Goal: Complete application form

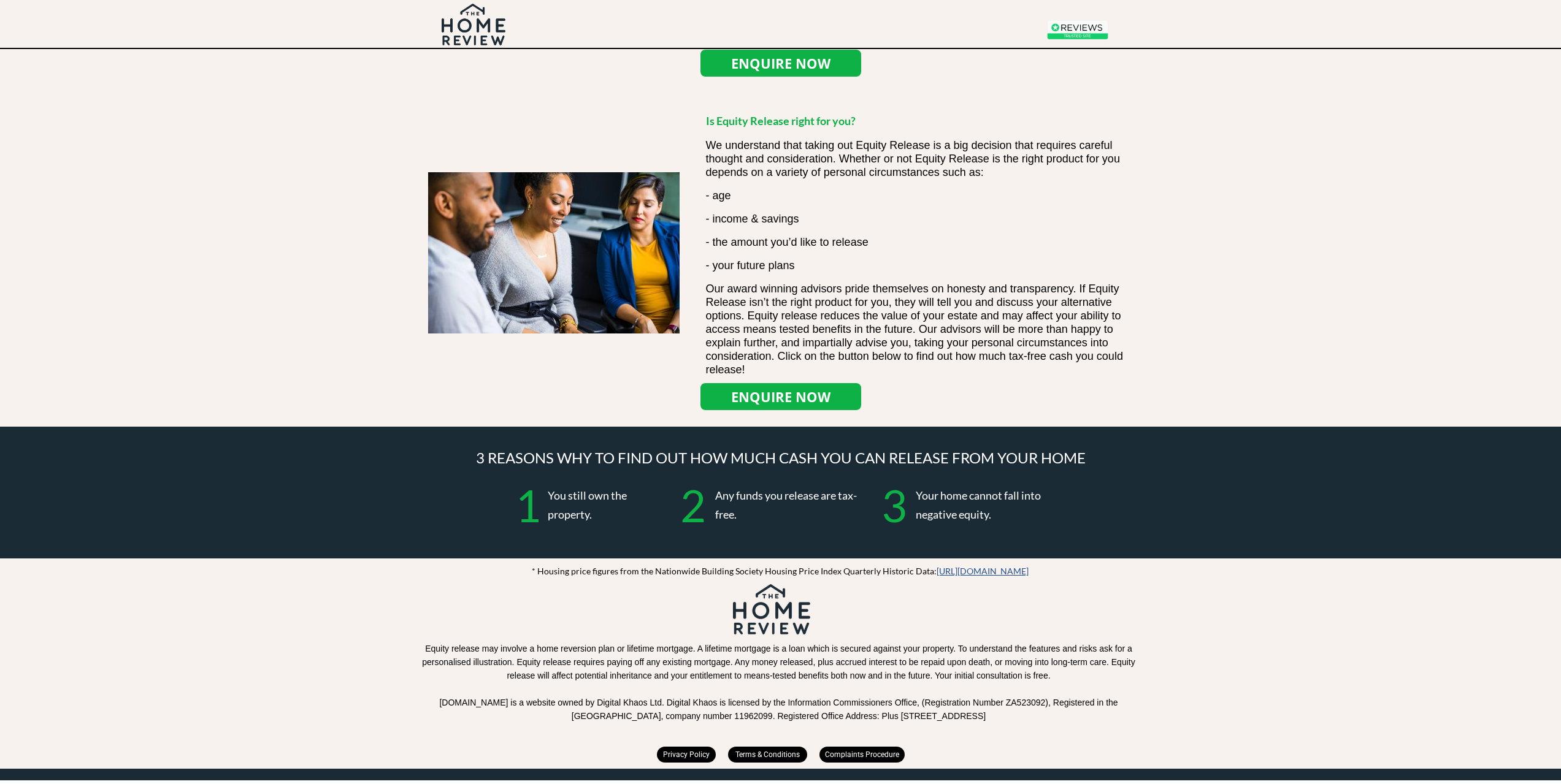
scroll to position [999, 0]
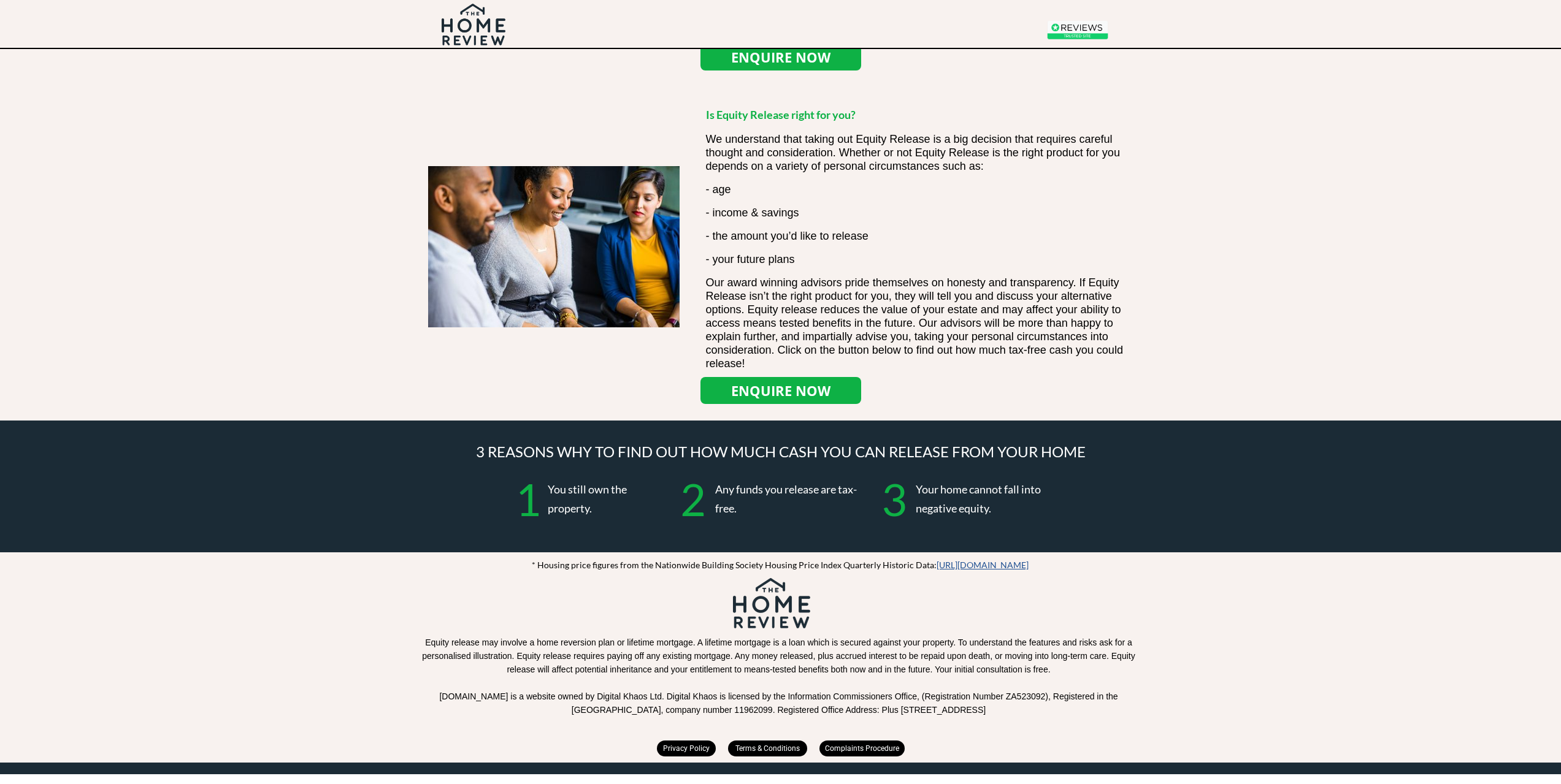
click at [777, 748] on span "Terms & Conditions" at bounding box center [768, 748] width 79 height 9
drag, startPoint x: 761, startPoint y: 710, endPoint x: 1006, endPoint y: 712, distance: 245.0
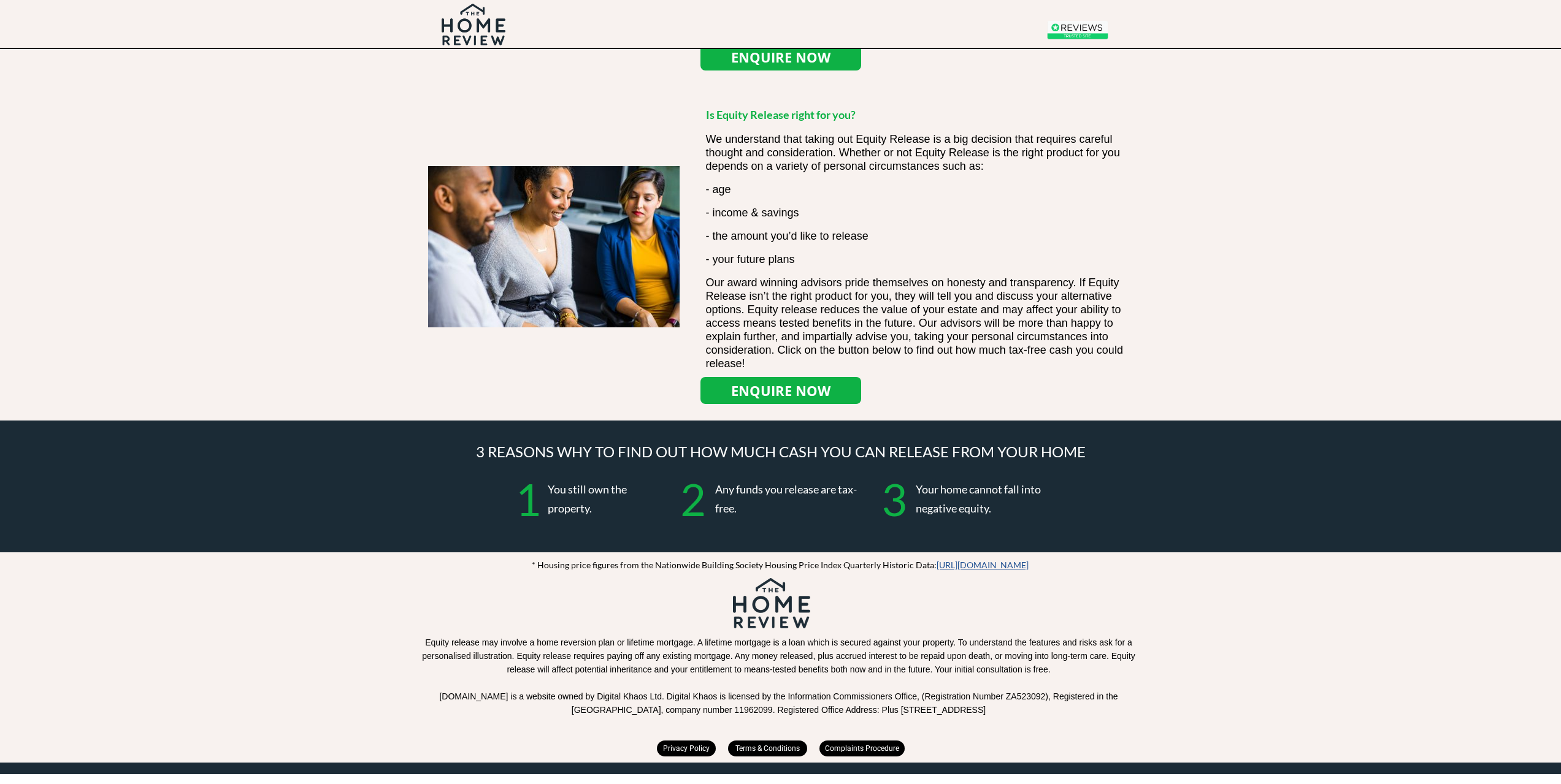
click at [1045, 717] on div at bounding box center [780, 657] width 757 height 210
drag, startPoint x: 1025, startPoint y: 711, endPoint x: 766, endPoint y: 690, distance: 259.8
click at [766, 690] on p "Equity release may involve a home reversion plan or lifetime mortgage. A lifeti…" at bounding box center [778, 676] width 739 height 81
drag, startPoint x: 764, startPoint y: 712, endPoint x: 908, endPoint y: 714, distance: 144.0
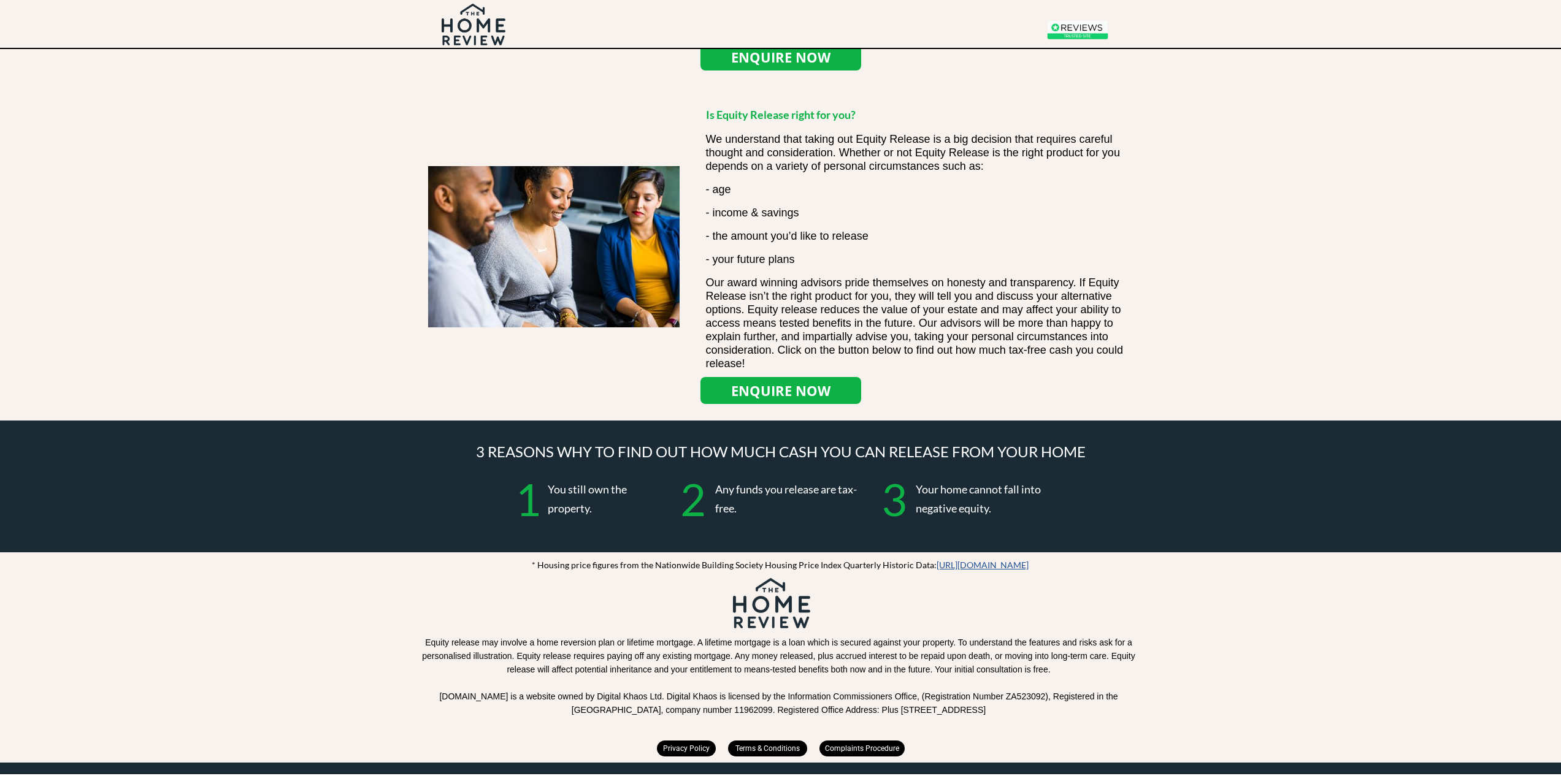
drag, startPoint x: 860, startPoint y: 711, endPoint x: 823, endPoint y: 709, distance: 37.1
click at [859, 711] on span "[DOMAIN_NAME] is a website owned by Digital Khaos Ltd. Digital Khaos is license…" at bounding box center [778, 702] width 678 height 23
drag, startPoint x: 761, startPoint y: 708, endPoint x: 802, endPoint y: 705, distance: 41.1
click at [802, 705] on div at bounding box center [775, 714] width 61 height 21
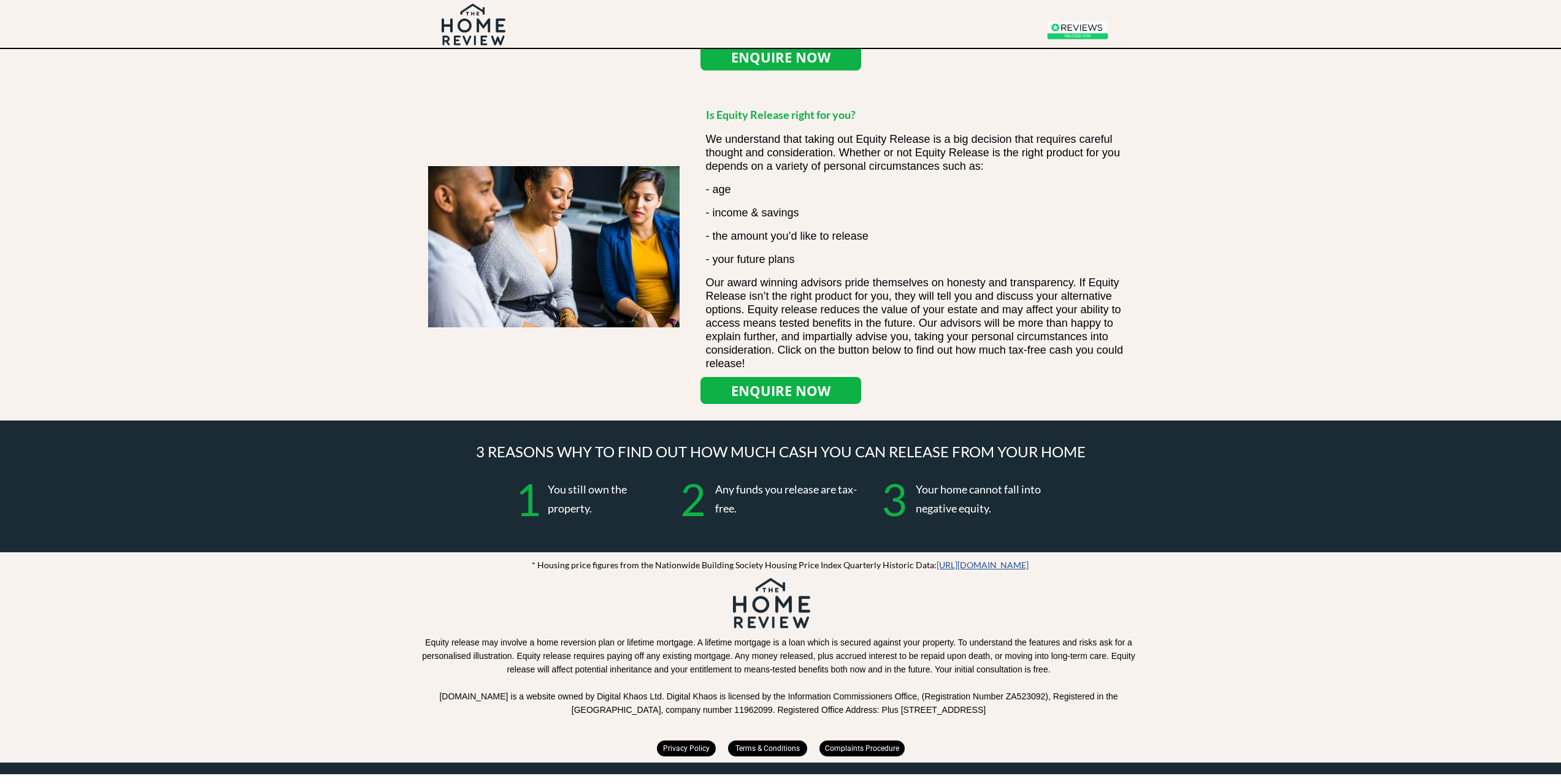
drag, startPoint x: 760, startPoint y: 698, endPoint x: 1009, endPoint y: 705, distance: 249.1
click at [1009, 705] on span "[DOMAIN_NAME] is a website owned by Digital Khaos Ltd. Digital Khaos is license…" at bounding box center [778, 702] width 678 height 23
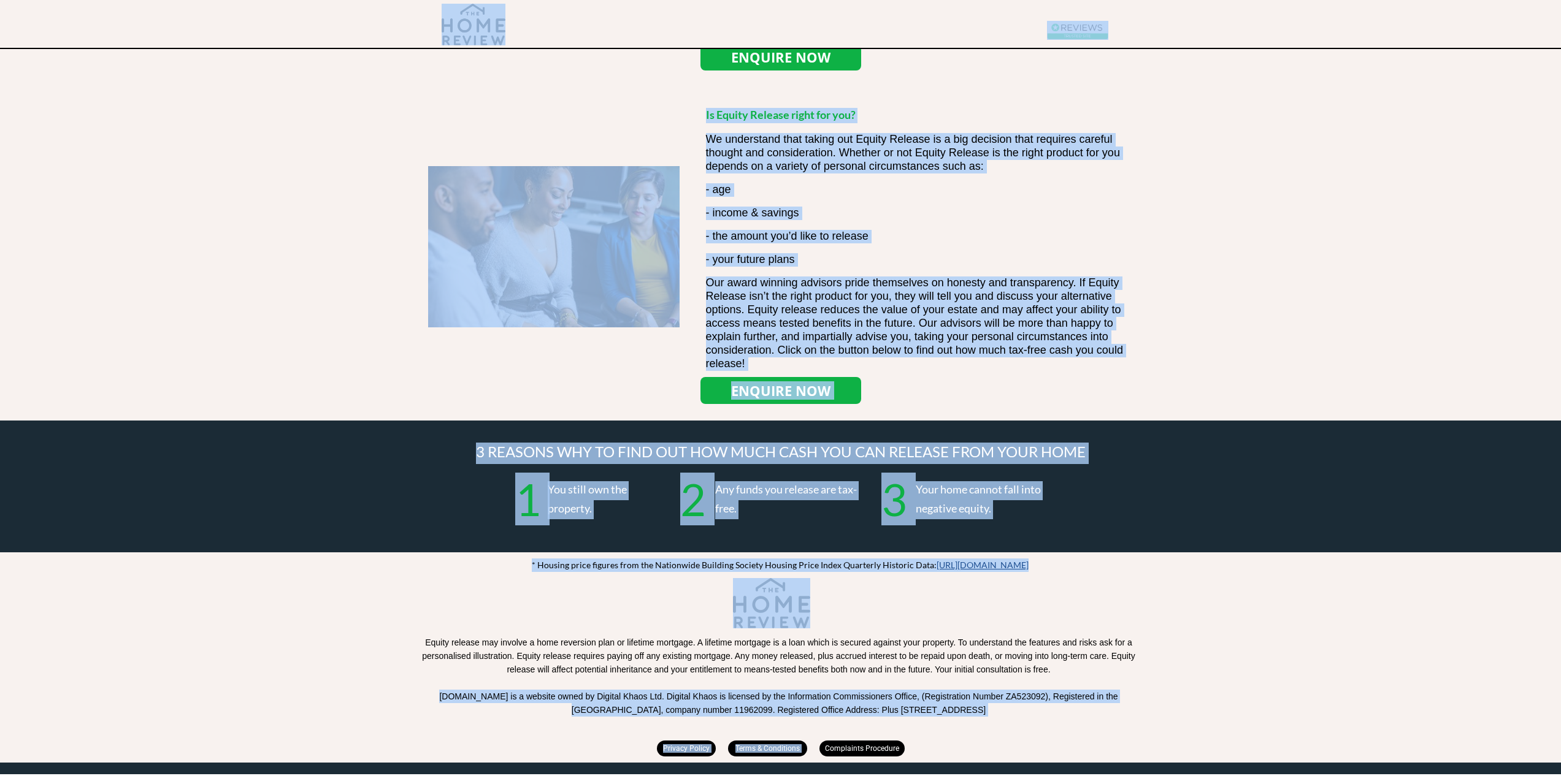
drag, startPoint x: 1011, startPoint y: 705, endPoint x: 766, endPoint y: 711, distance: 245.1
click at [785, 706] on div at bounding box center [775, 714] width 61 height 21
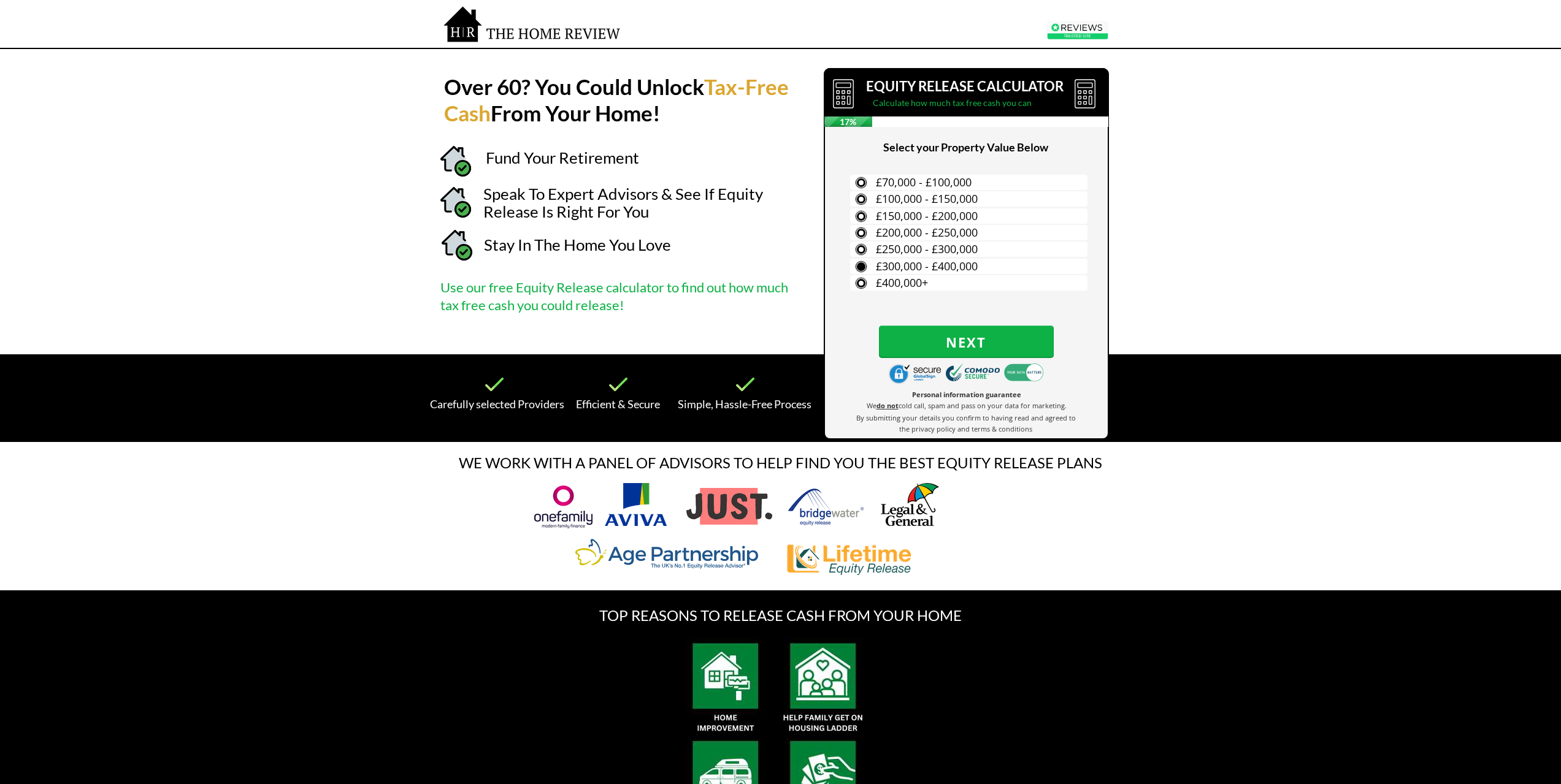
click at [932, 272] on span "£300,000 - £400,000" at bounding box center [926, 266] width 101 height 15
click at [0, 0] on input "£300,000 - £400,000" at bounding box center [0, 0] width 0 height 0
click at [974, 221] on label "House" at bounding box center [969, 215] width 238 height 15
click at [0, 0] on input "House" at bounding box center [0, 0] width 0 height 0
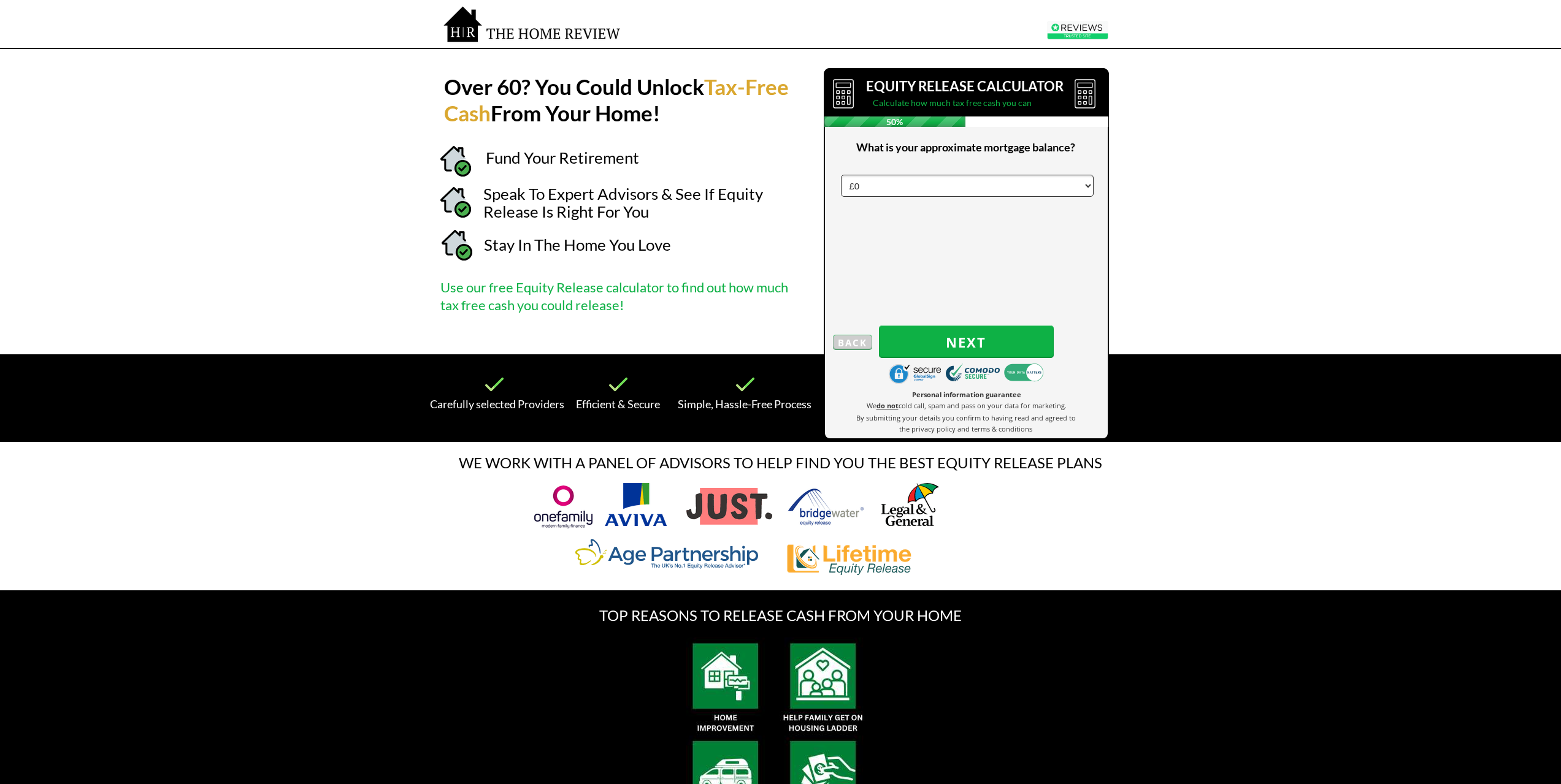
click at [993, 187] on select "£0 £5,000 £10,000 £15,000 £20,000 £25,000 £30,000 £35,000 £40,000 £45,000 £50,0…" at bounding box center [967, 186] width 253 height 22
click at [972, 350] on span "Next" at bounding box center [966, 342] width 175 height 16
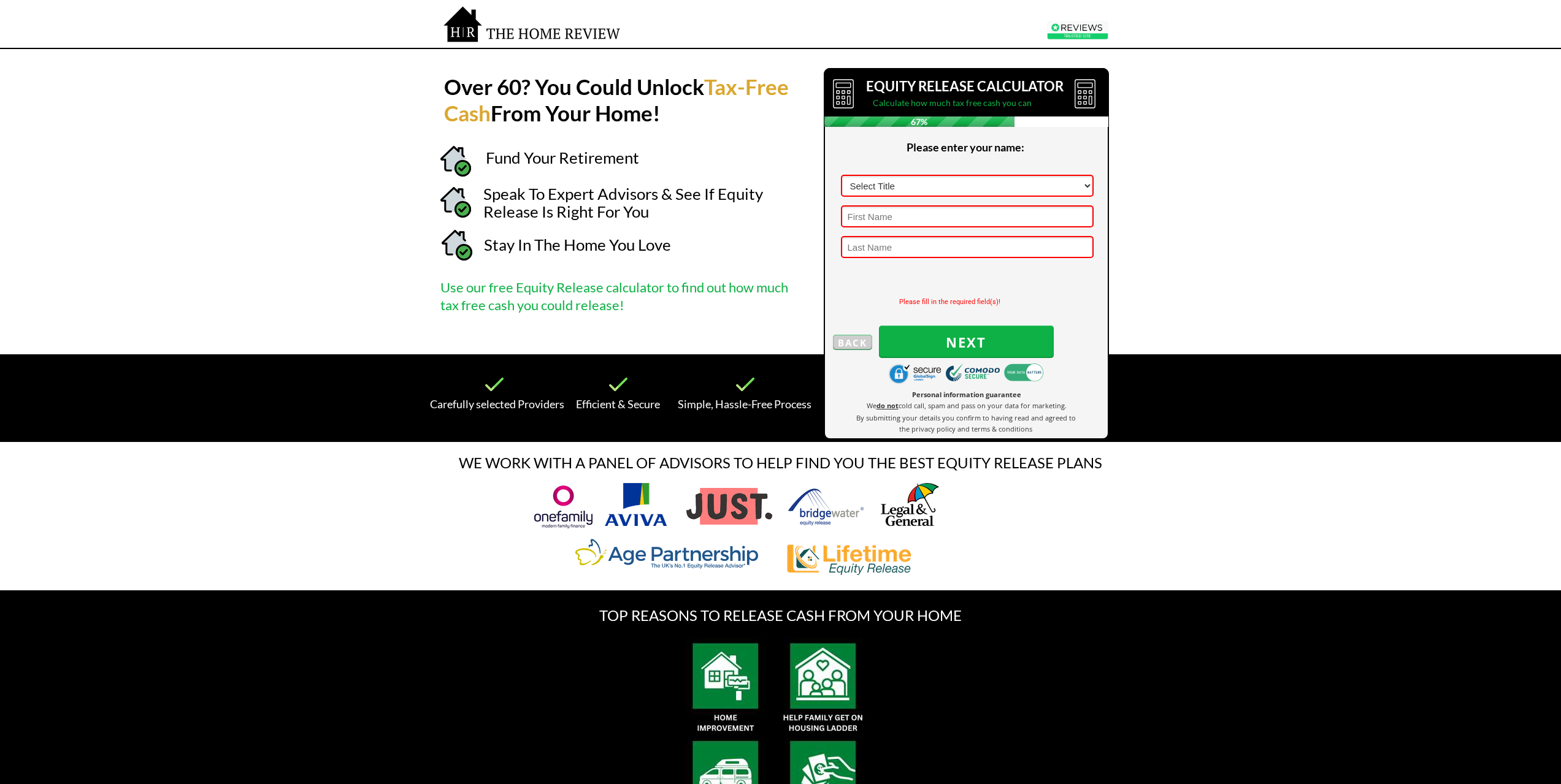
click at [893, 405] on strong "do not" at bounding box center [887, 405] width 22 height 10
click at [957, 385] on div at bounding box center [966, 253] width 283 height 369
click at [956, 398] on span "Personal information guarantee" at bounding box center [967, 394] width 109 height 10
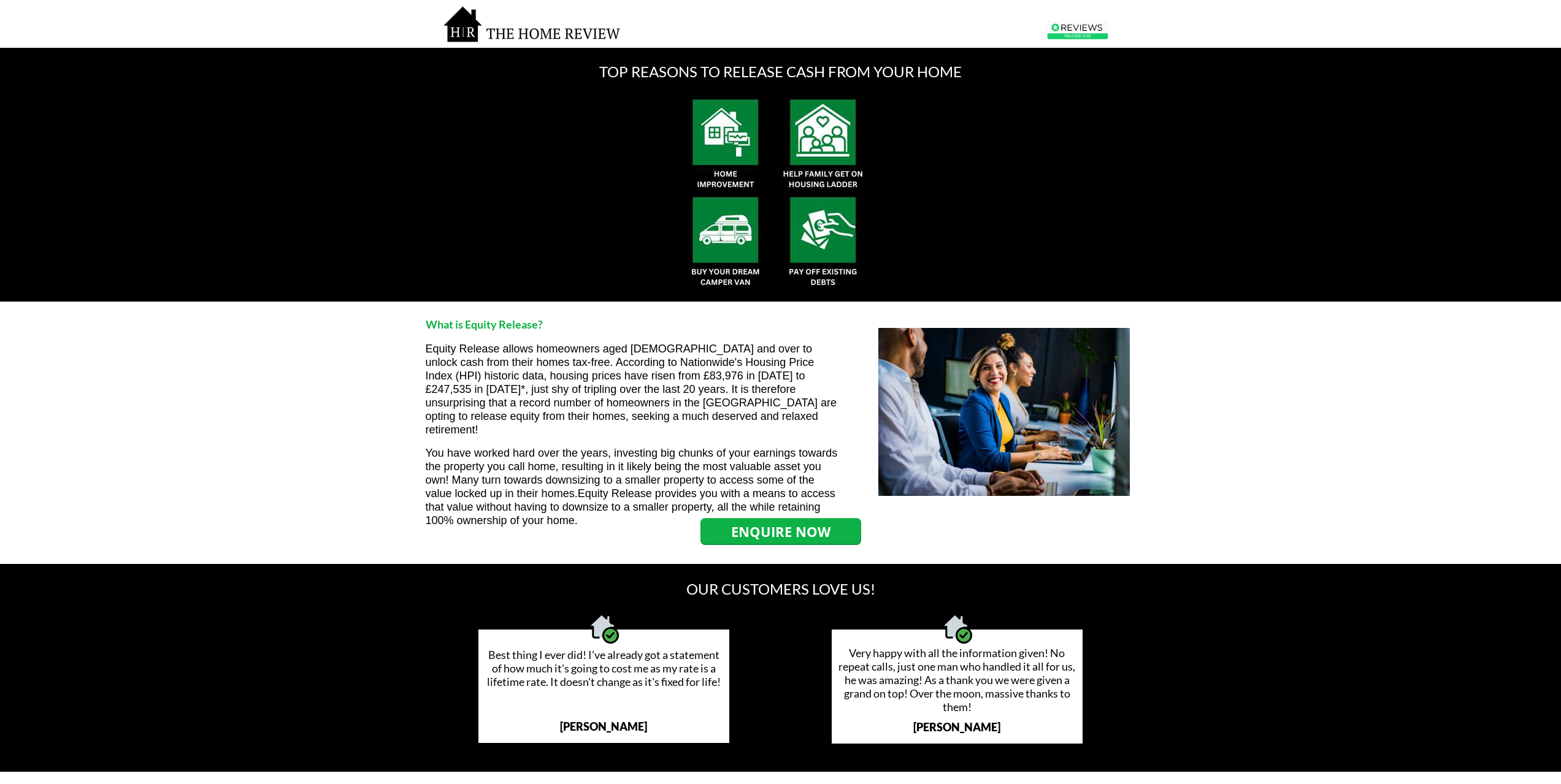
scroll to position [552, 0]
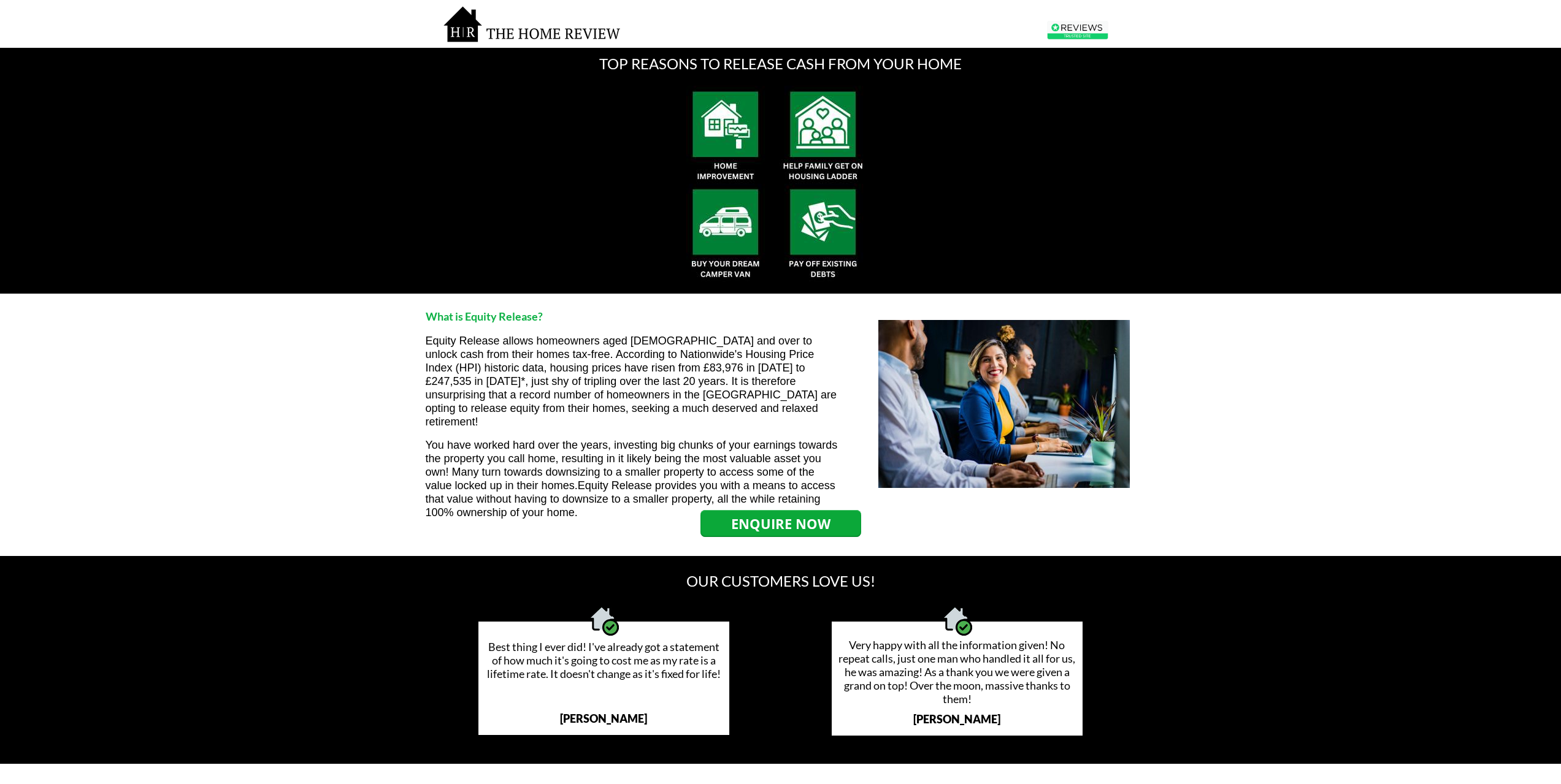
click at [756, 519] on strong "ENQUIRE NOW" at bounding box center [780, 523] width 99 height 18
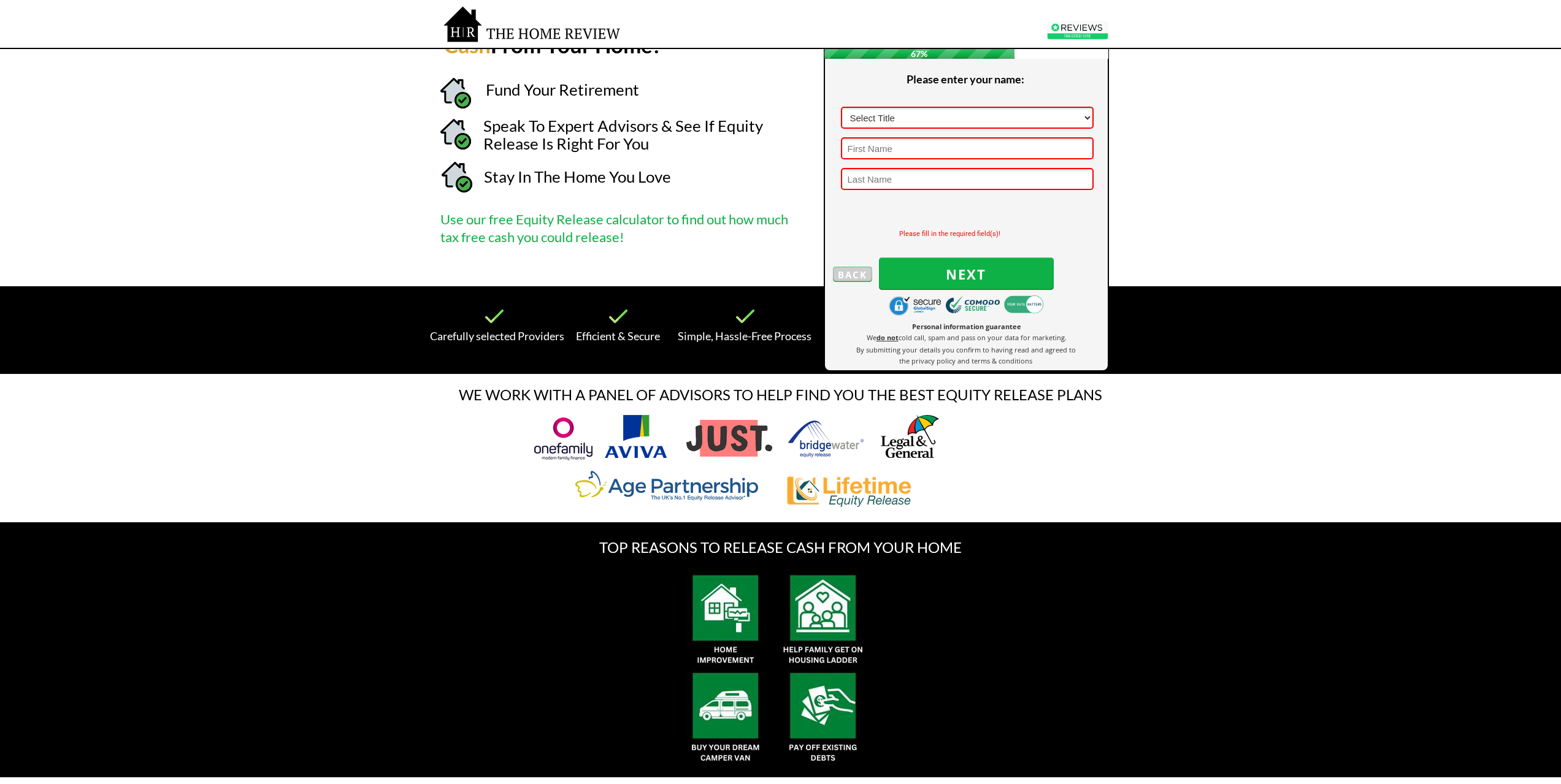
drag, startPoint x: 965, startPoint y: 511, endPoint x: 437, endPoint y: 440, distance: 532.8
click at [437, 440] on div at bounding box center [780, 447] width 757 height 148
click at [441, 481] on div at bounding box center [780, 447] width 757 height 148
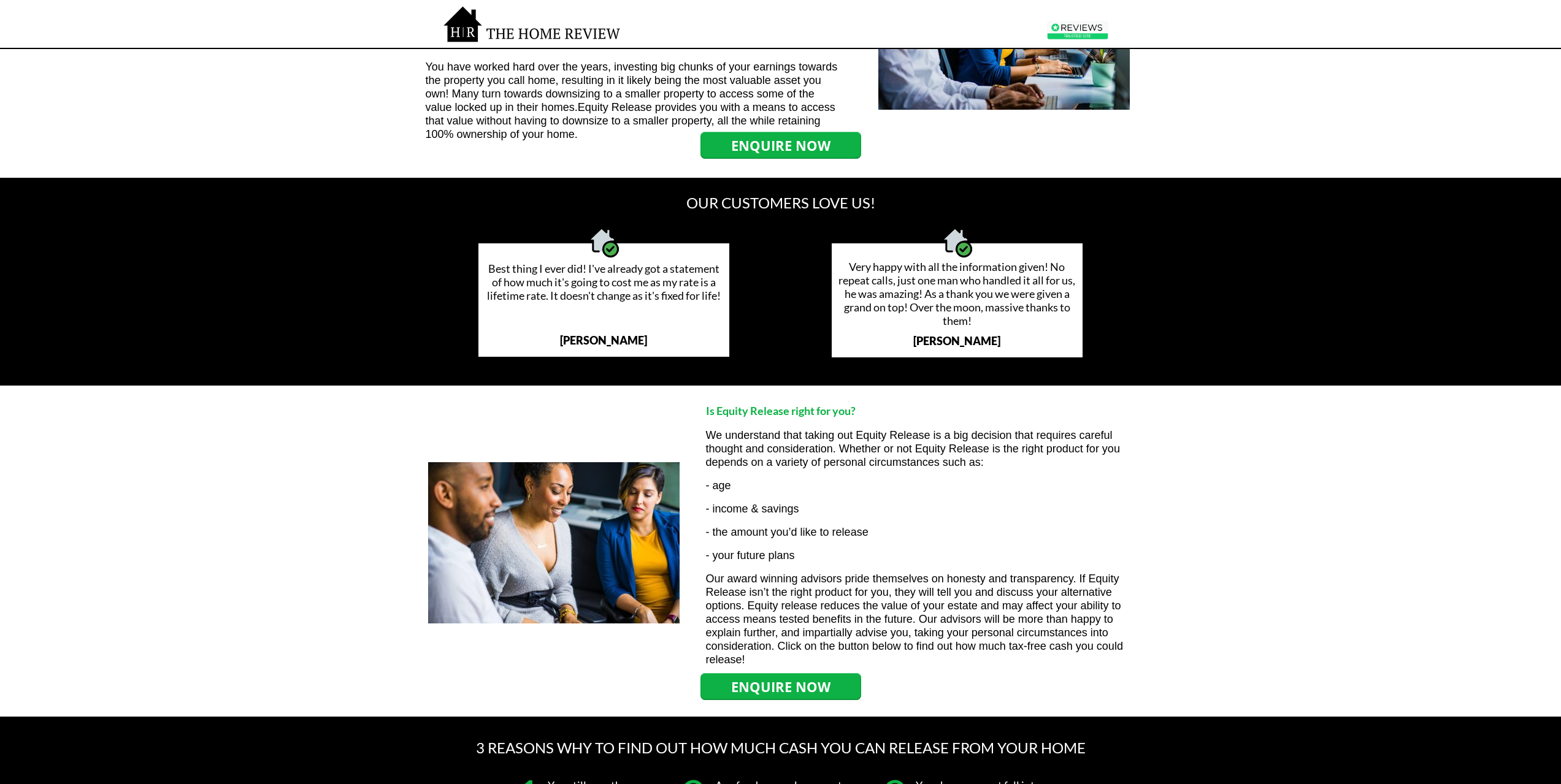
scroll to position [1205, 0]
